Goal: Task Accomplishment & Management: Complete application form

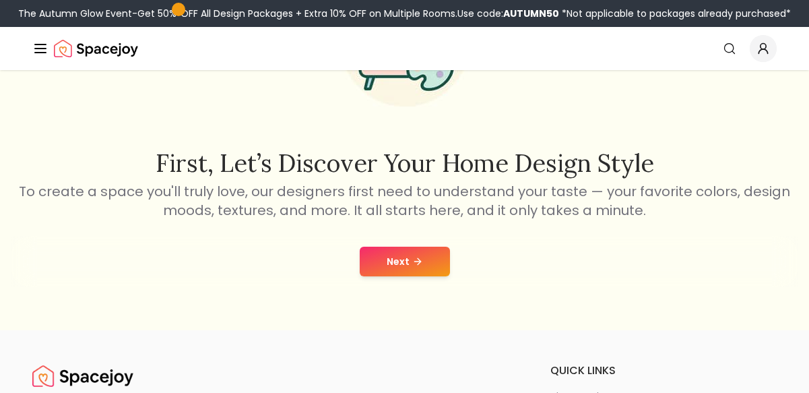
scroll to position [220, 0]
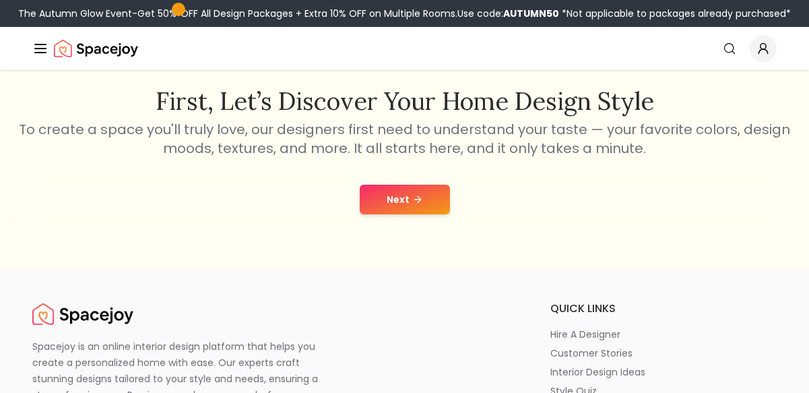
click at [408, 201] on button "Next" at bounding box center [405, 200] width 90 height 30
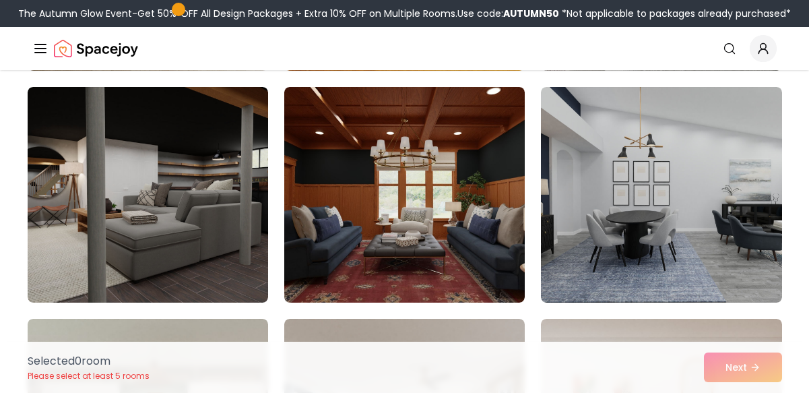
scroll to position [791, 0]
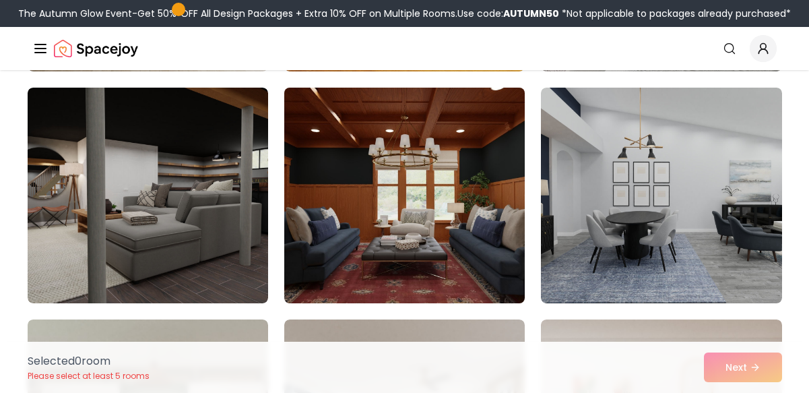
click at [334, 199] on img at bounding box center [404, 195] width 253 height 226
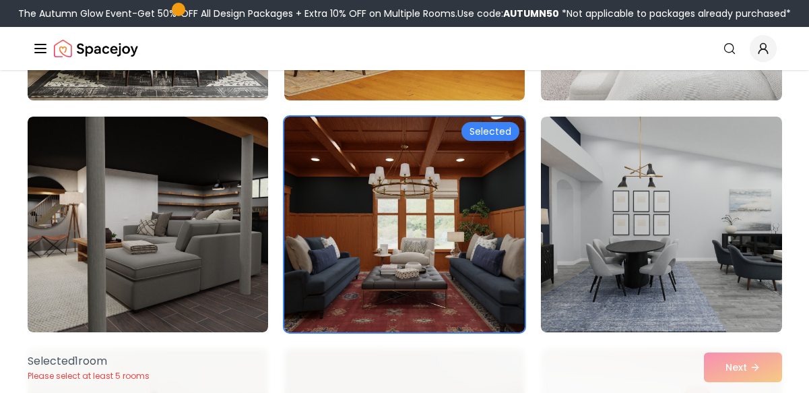
scroll to position [760, 0]
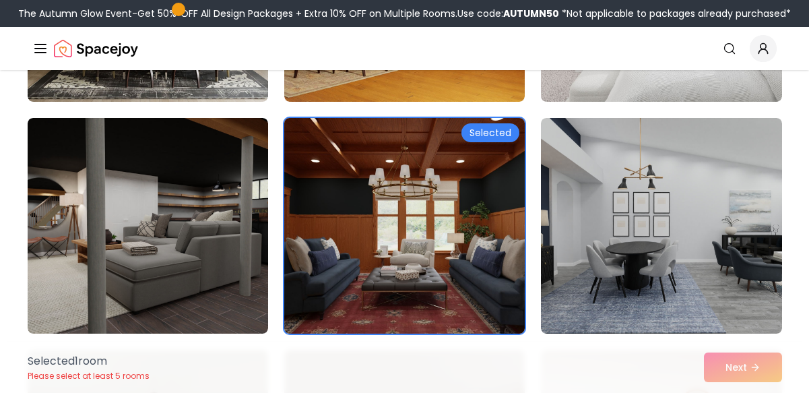
click at [334, 199] on img at bounding box center [404, 225] width 253 height 226
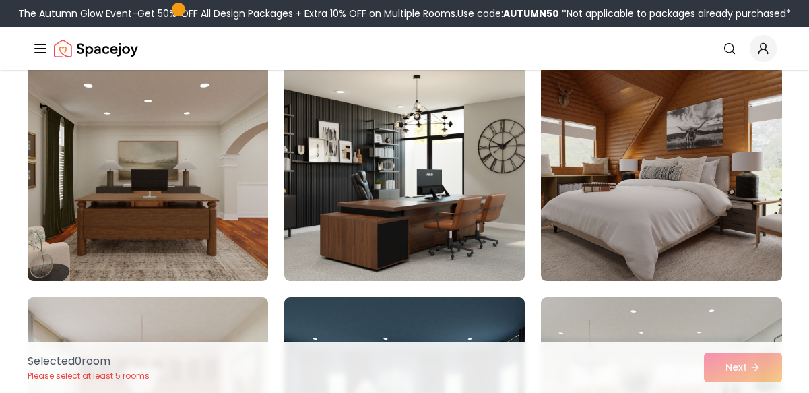
scroll to position [119, 0]
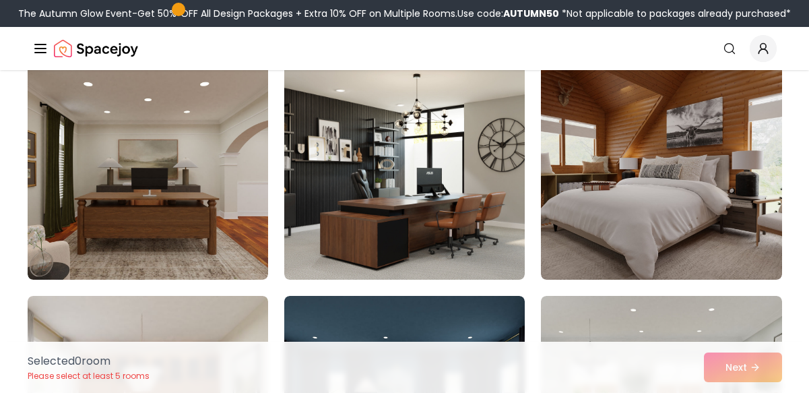
click at [414, 180] on img at bounding box center [404, 171] width 240 height 215
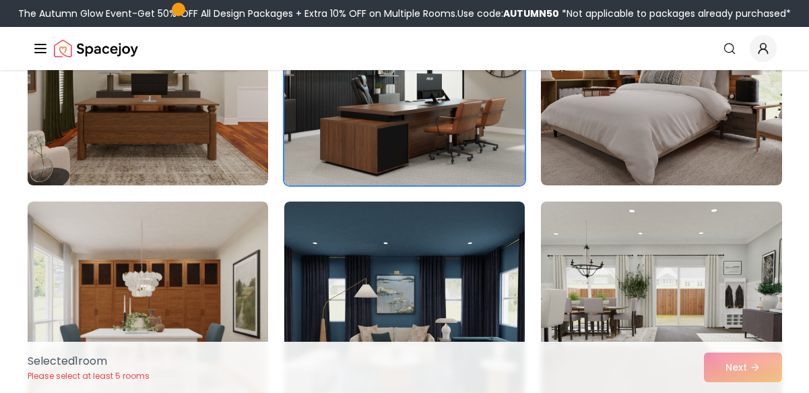
scroll to position [526, 0]
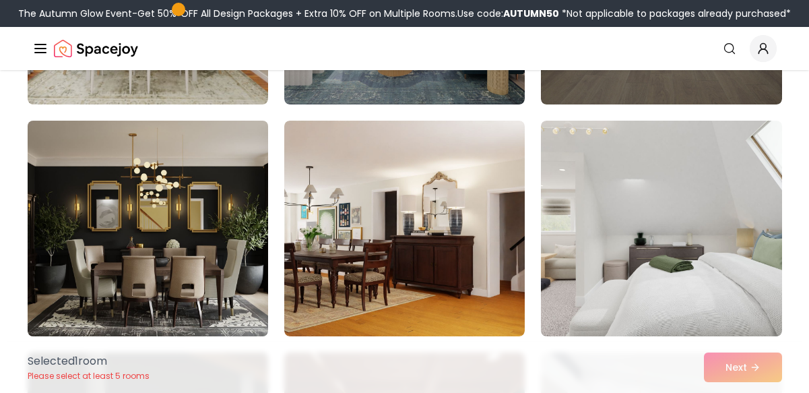
click at [224, 267] on img at bounding box center [148, 228] width 253 height 226
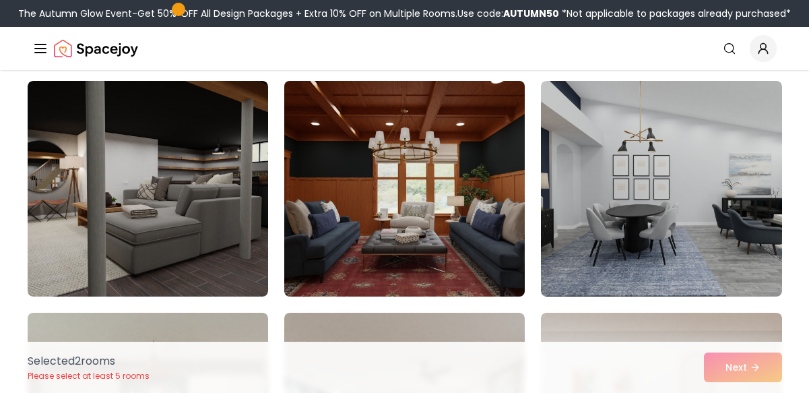
scroll to position [799, 0]
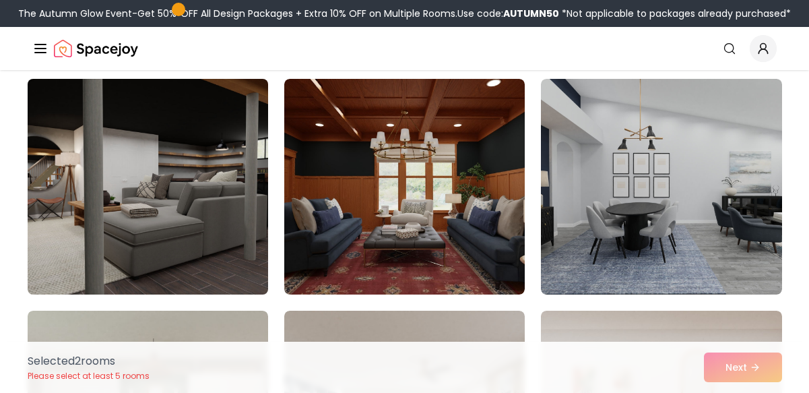
click at [176, 220] on img at bounding box center [148, 186] width 253 height 226
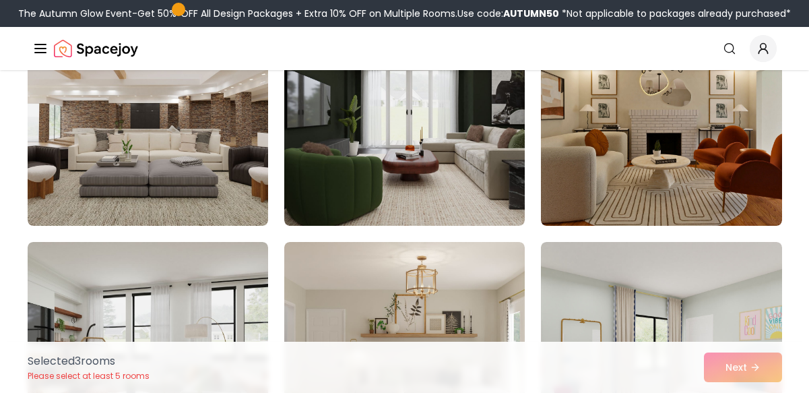
scroll to position [2003, 0]
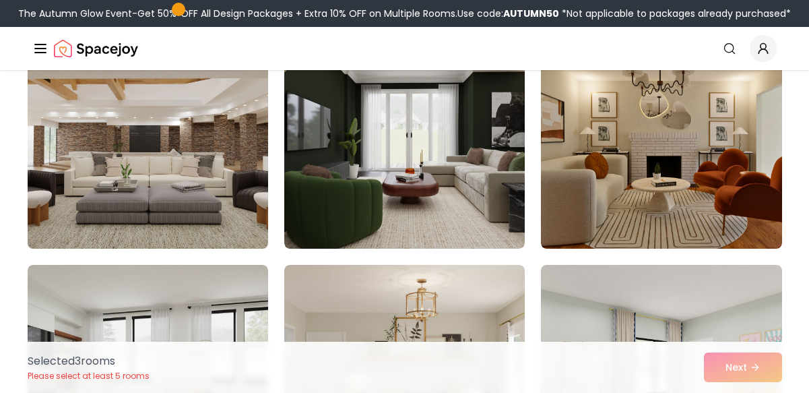
click at [185, 140] on img at bounding box center [148, 141] width 253 height 226
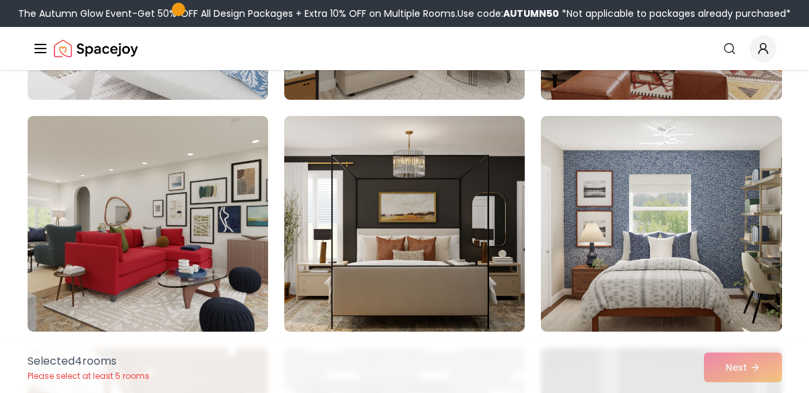
scroll to position [4238, 0]
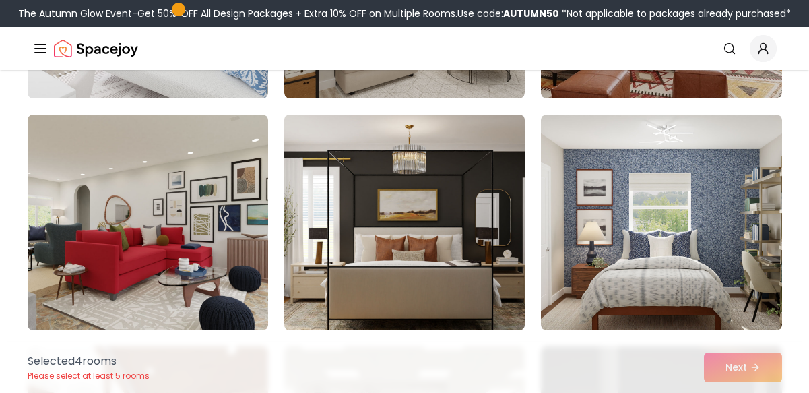
click at [296, 166] on img at bounding box center [404, 222] width 253 height 226
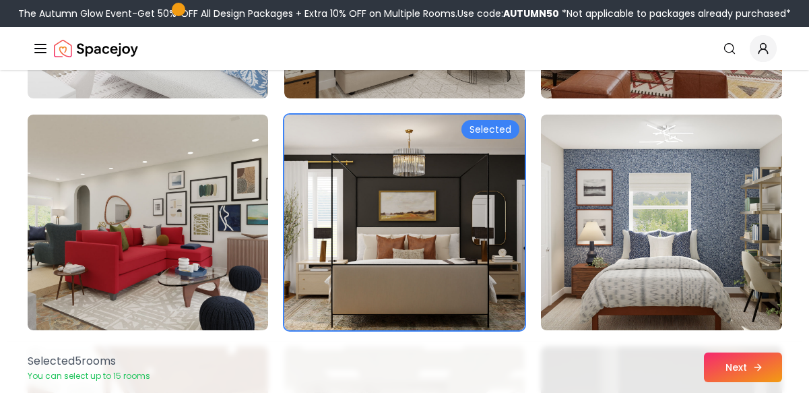
click at [737, 359] on button "Next" at bounding box center [743, 367] width 78 height 30
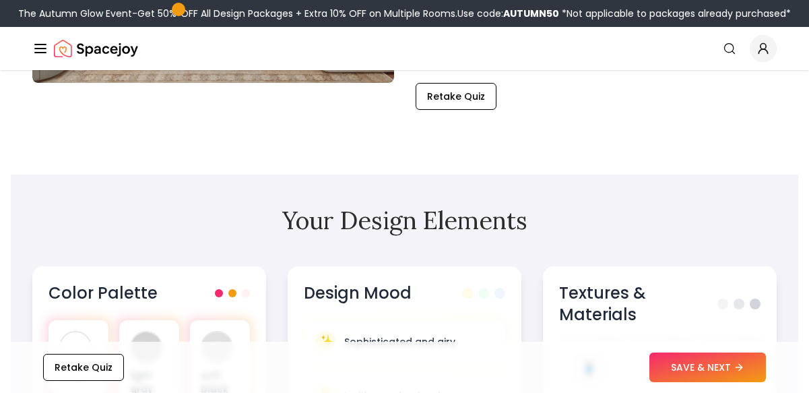
scroll to position [314, 0]
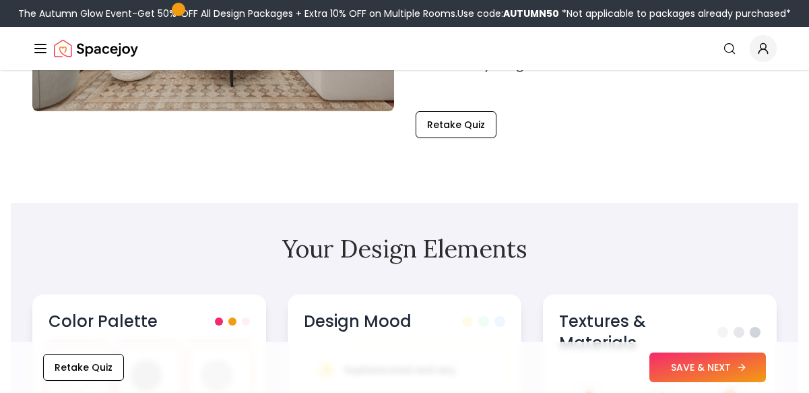
click at [673, 372] on button "SAVE & NEXT" at bounding box center [707, 367] width 116 height 30
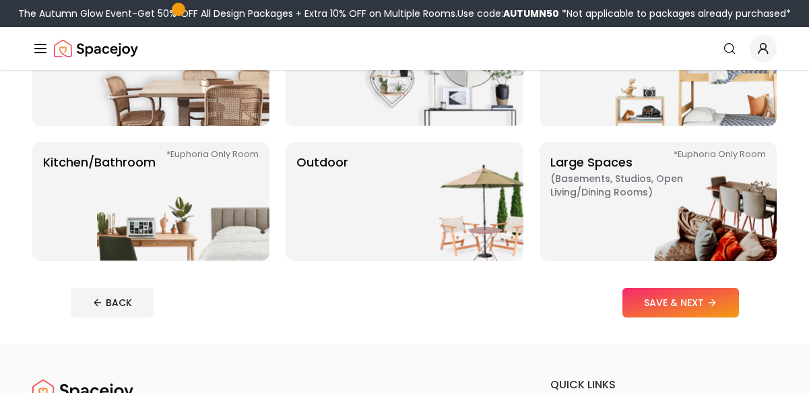
scroll to position [309, 0]
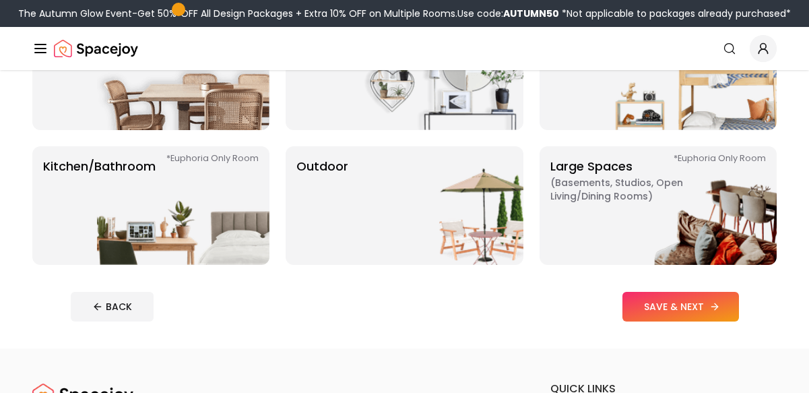
click at [649, 292] on button "SAVE & NEXT" at bounding box center [680, 307] width 116 height 30
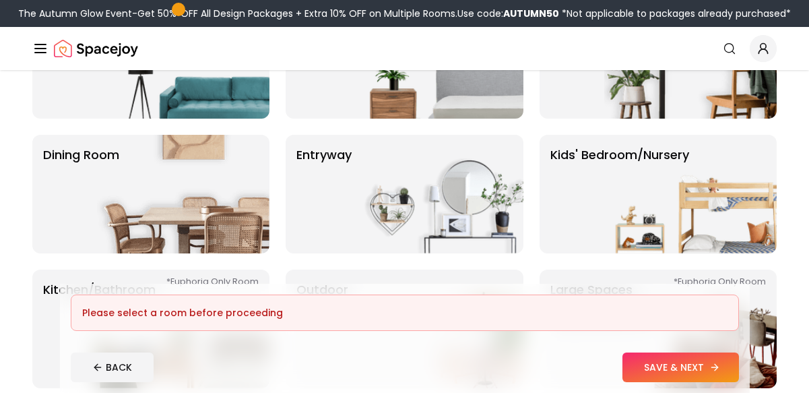
scroll to position [0, 0]
